Goal: Task Accomplishment & Management: Manage account settings

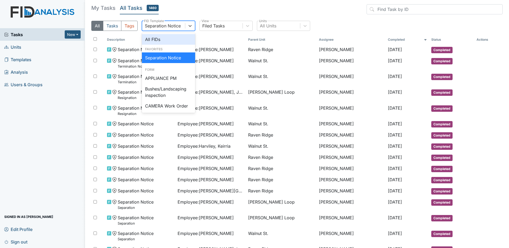
click at [180, 28] on div "Separation Notice" at bounding box center [163, 26] width 36 height 6
click at [176, 56] on div "Separation Notice" at bounding box center [168, 57] width 53 height 11
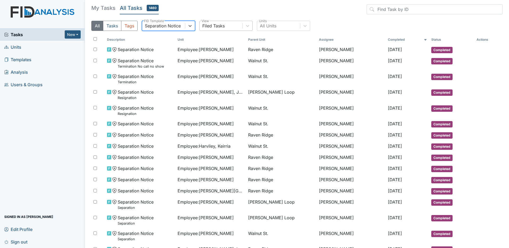
click at [228, 27] on div "Filed Tasks" at bounding box center [221, 26] width 43 height 10
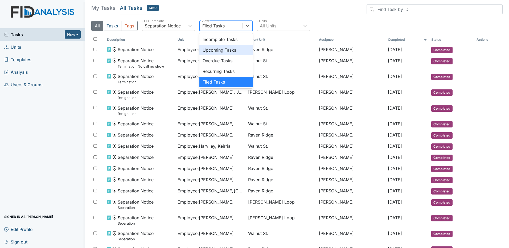
click at [229, 50] on div "Upcoming Tasks" at bounding box center [226, 50] width 53 height 11
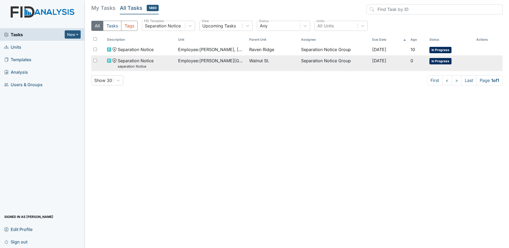
click at [234, 66] on td "Employee : Allen, Kiara" at bounding box center [211, 63] width 71 height 16
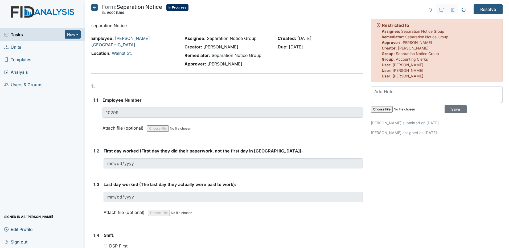
click at [93, 8] on icon at bounding box center [94, 7] width 6 height 6
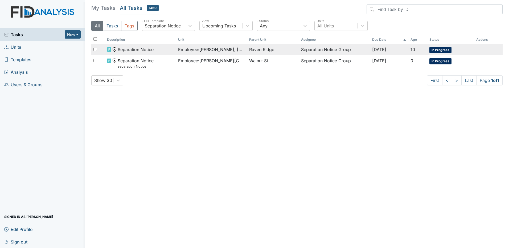
click at [226, 51] on span "Employee : [PERSON_NAME], [PERSON_NAME]" at bounding box center [211, 49] width 67 height 6
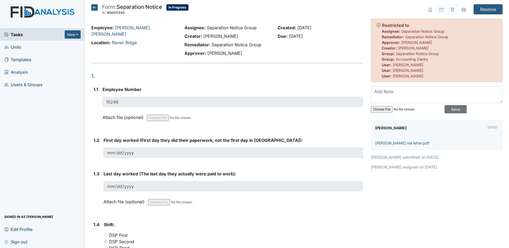
click at [96, 9] on icon at bounding box center [94, 7] width 6 height 6
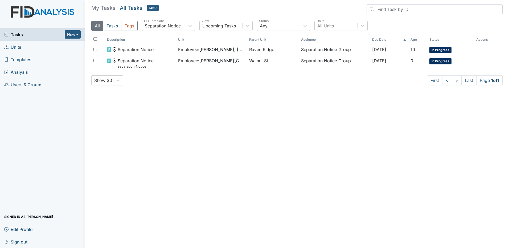
click at [22, 34] on span "Tasks" at bounding box center [34, 34] width 60 height 6
